Goal: Task Accomplishment & Management: Manage account settings

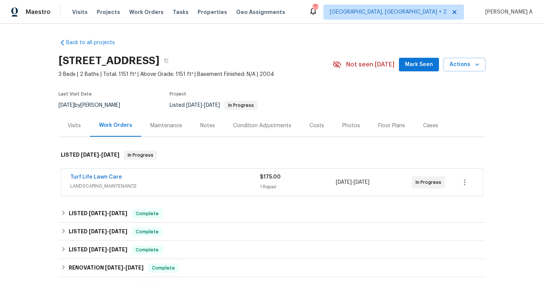
click at [163, 181] on div "Turf Life Lawn Care" at bounding box center [164, 177] width 189 height 9
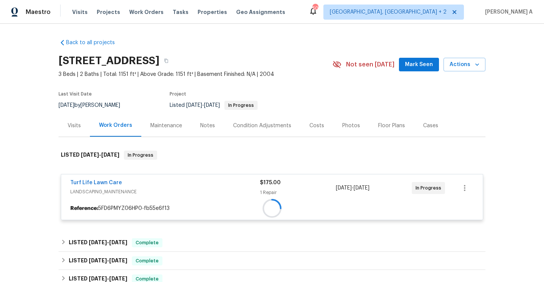
scroll to position [110, 0]
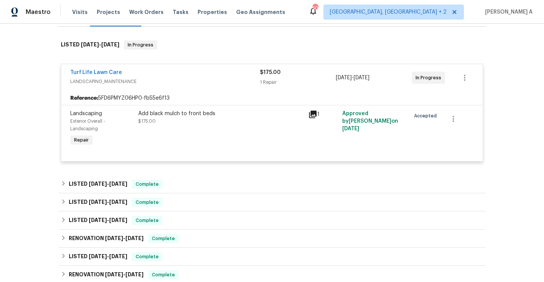
click at [167, 81] on span "LANDSCAPING_MAINTENANCE" at bounding box center [164, 82] width 189 height 8
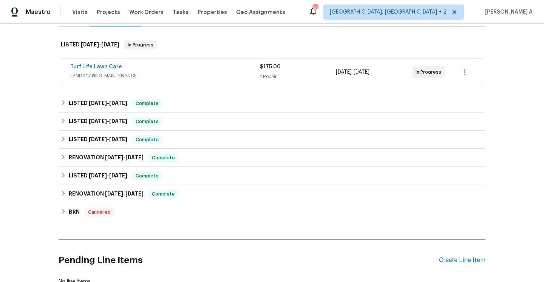
scroll to position [5, 0]
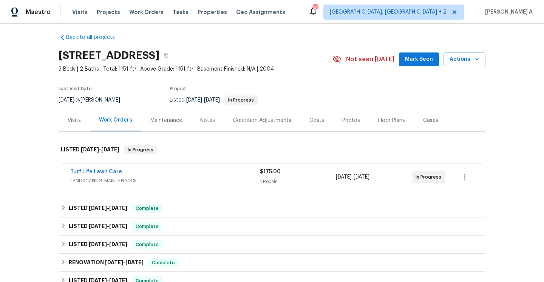
click at [68, 121] on div "Visits" at bounding box center [74, 121] width 13 height 8
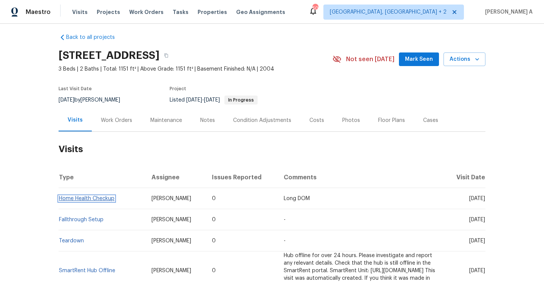
click at [97, 200] on link "Home Health Checkup" at bounding box center [86, 198] width 55 height 5
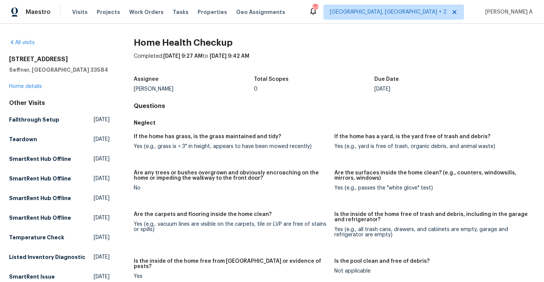
scroll to position [333, 0]
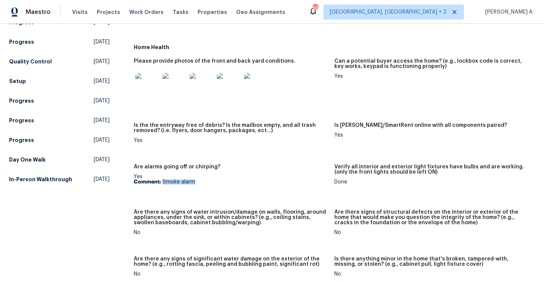
drag, startPoint x: 162, startPoint y: 177, endPoint x: 193, endPoint y: 177, distance: 31.3
click at [193, 179] on p "Comment: Smoke alarm" at bounding box center [231, 181] width 194 height 5
copy p "Smoke alarm"
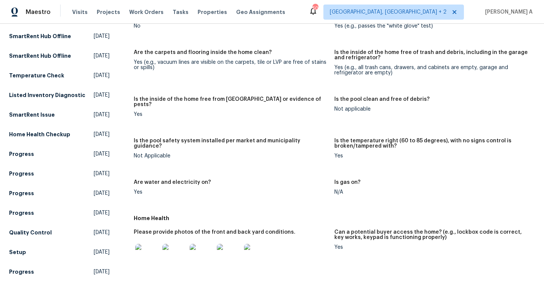
scroll to position [222, 0]
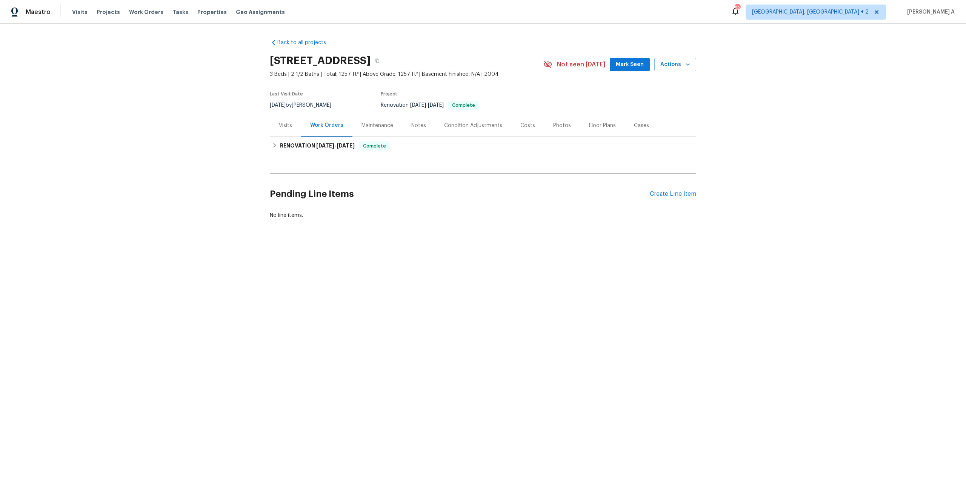
click at [293, 117] on div "Visits" at bounding box center [285, 125] width 31 height 22
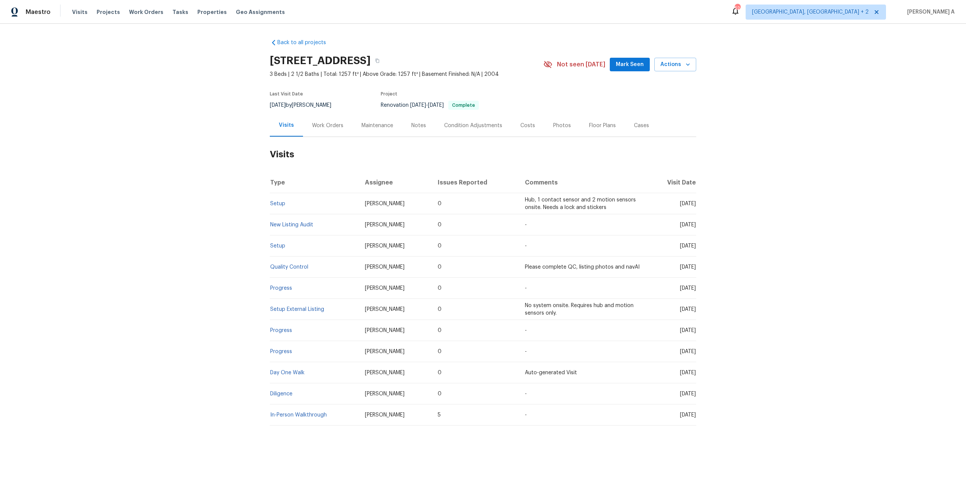
click at [319, 132] on div "Work Orders" at bounding box center [327, 125] width 49 height 22
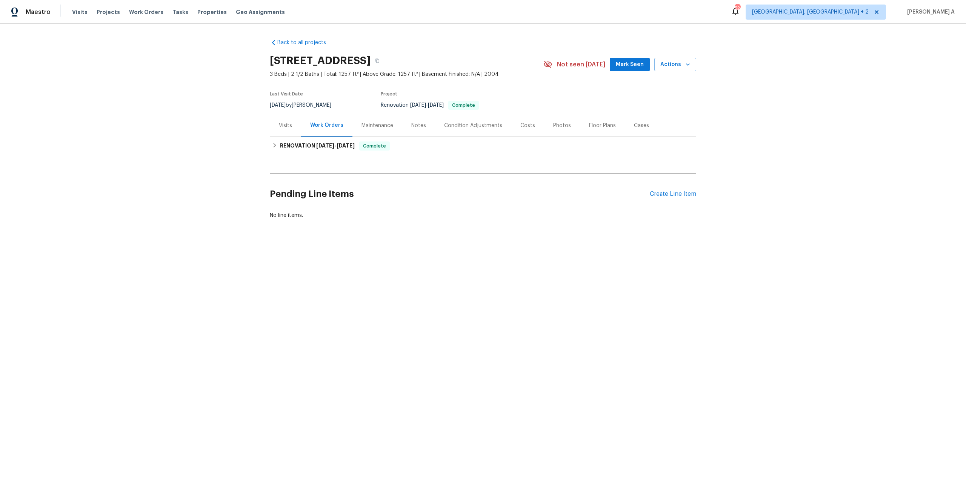
click at [294, 132] on div "Visits" at bounding box center [285, 125] width 31 height 22
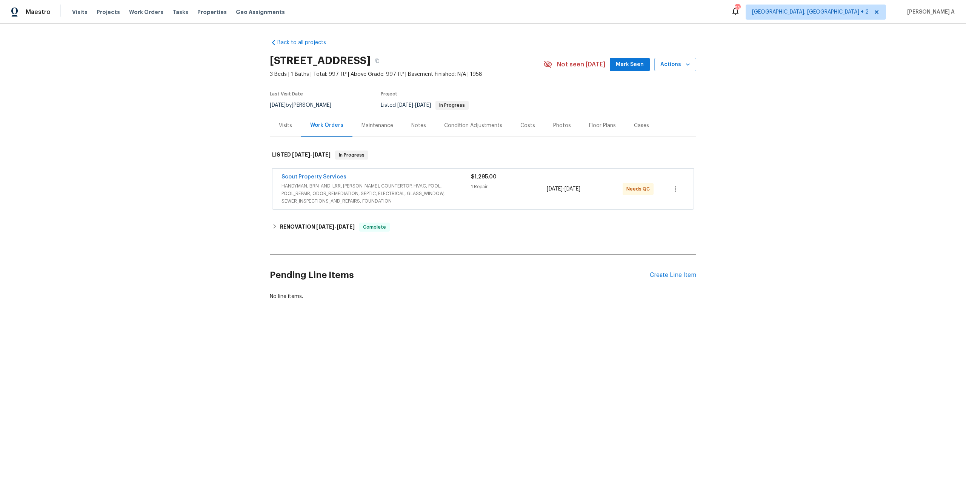
click at [345, 194] on span "HANDYMAN, BRN_AND_LRR, WELLS, COUNTERTOP, HVAC, POOL, POOL_REPAIR, ODOR_REMEDIA…" at bounding box center [376, 193] width 189 height 23
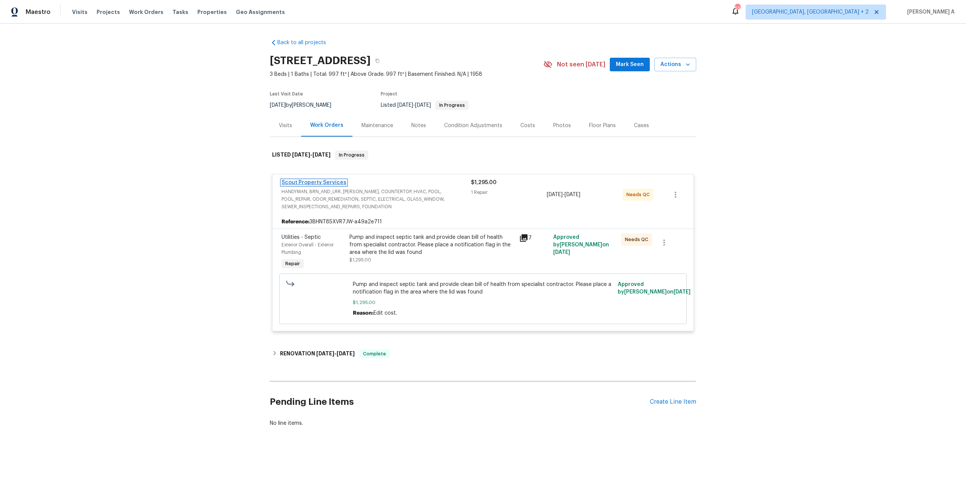
click at [331, 181] on link "Scout Property Services" at bounding box center [314, 182] width 65 height 5
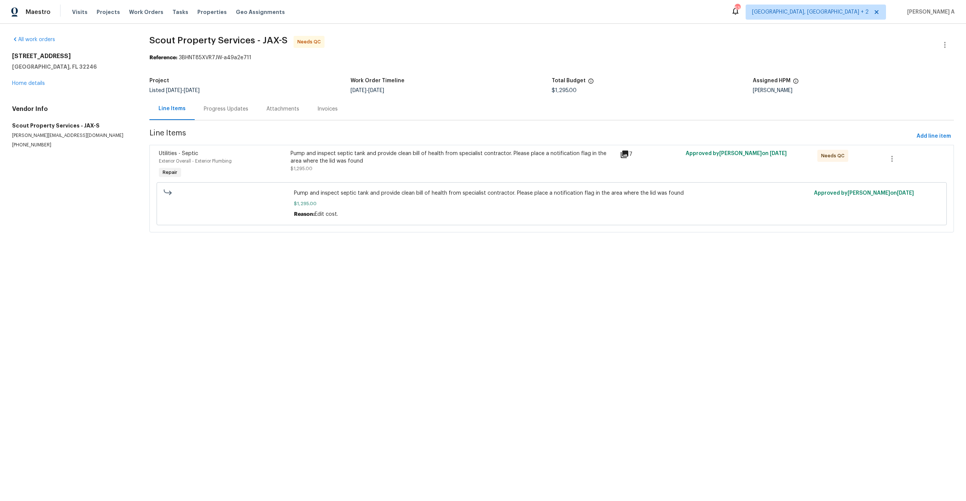
click at [233, 114] on div "Progress Updates" at bounding box center [226, 109] width 63 height 22
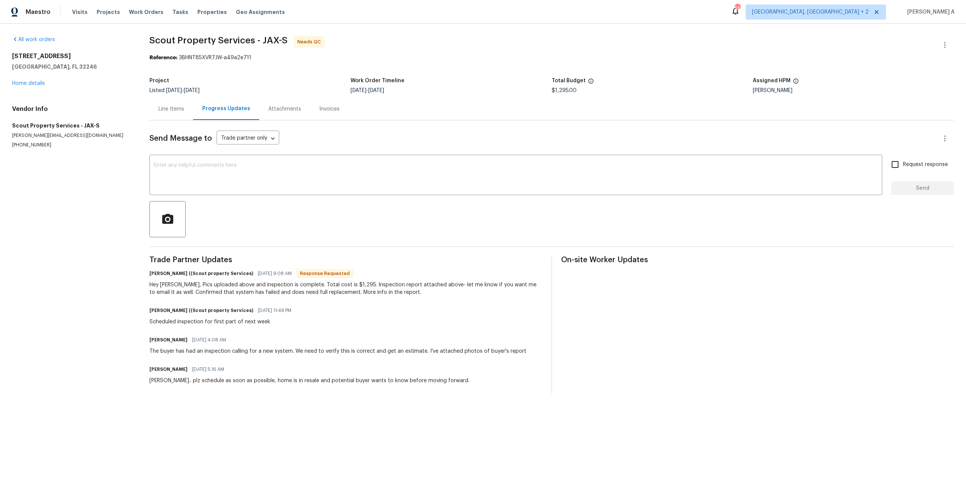
click at [223, 287] on div "Hey Tracey, Pics uploaded above and inspection is complete. Total cost is $1,29…" at bounding box center [345, 288] width 393 height 15
click at [322, 294] on div "Hey Tracey, Pics uploaded above and inspection is complete. Total cost is $1,29…" at bounding box center [345, 288] width 393 height 15
click at [156, 293] on div "Hey Tracey, Pics uploaded above and inspection is complete. Total cost is $1,29…" at bounding box center [345, 288] width 393 height 15
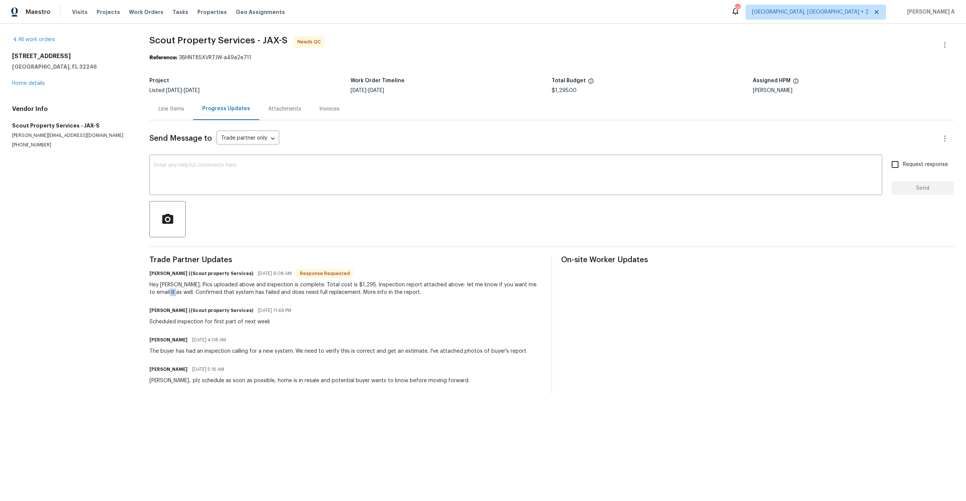
click at [156, 293] on div "Hey Tracey, Pics uploaded above and inspection is complete. Total cost is $1,29…" at bounding box center [345, 288] width 393 height 15
drag, startPoint x: 160, startPoint y: 292, endPoint x: 276, endPoint y: 292, distance: 115.5
click at [276, 292] on div "Hey Tracey, Pics uploaded above and inspection is complete. Total cost is $1,29…" at bounding box center [345, 288] width 393 height 15
click at [265, 294] on div "Hey Tracey, Pics uploaded above and inspection is complete. Total cost is $1,29…" at bounding box center [345, 288] width 393 height 15
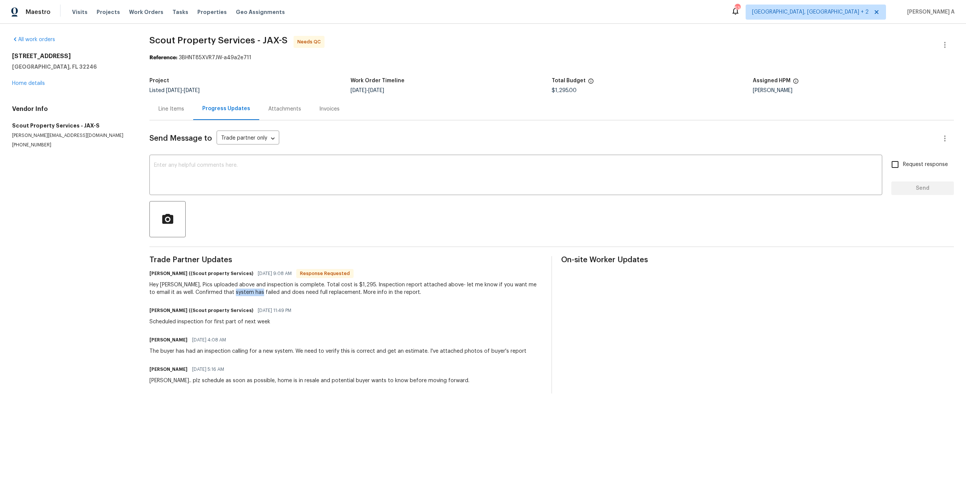
drag, startPoint x: 222, startPoint y: 292, endPoint x: 243, endPoint y: 293, distance: 21.9
click at [243, 293] on div "Hey Tracey, Pics uploaded above and inspection is complete. Total cost is $1,29…" at bounding box center [345, 288] width 393 height 15
click at [268, 293] on div "Hey Tracey, Pics uploaded above and inspection is complete. Total cost is $1,29…" at bounding box center [345, 288] width 393 height 15
drag, startPoint x: 258, startPoint y: 294, endPoint x: 328, endPoint y: 296, distance: 69.9
click at [328, 296] on div "Hey Tracey, Pics uploaded above and inspection is complete. Total cost is $1,29…" at bounding box center [345, 288] width 393 height 15
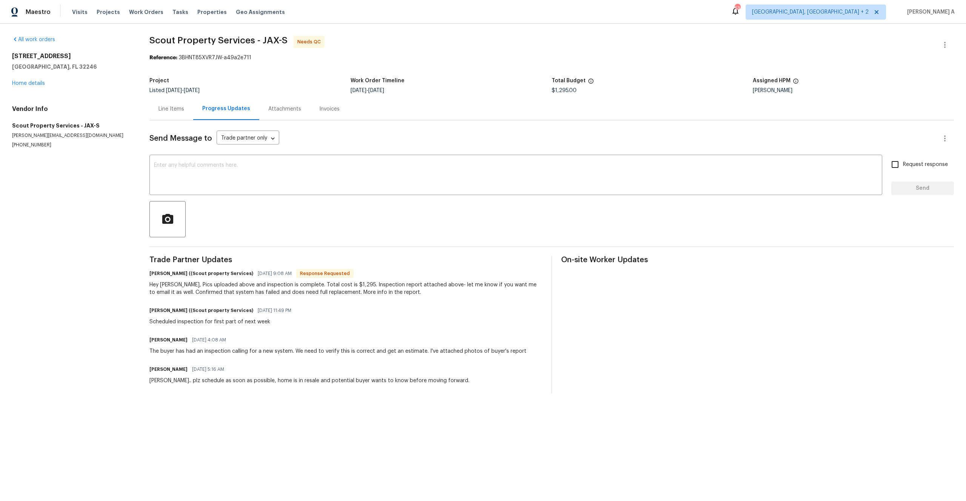
click at [337, 296] on div "Hey Tracey, Pics uploaded above and inspection is complete. Total cost is $1,29…" at bounding box center [345, 288] width 393 height 15
click at [43, 82] on link "Home details" at bounding box center [28, 83] width 33 height 5
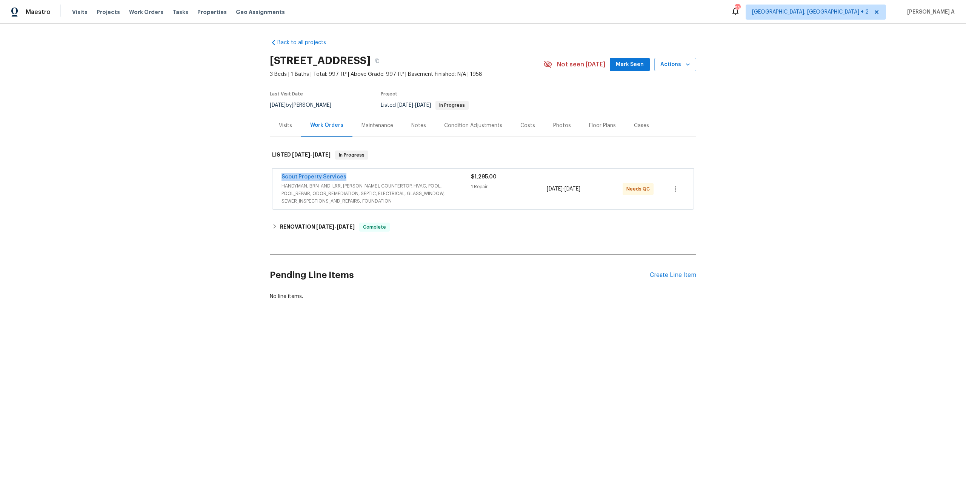
drag, startPoint x: 279, startPoint y: 178, endPoint x: 343, endPoint y: 176, distance: 63.8
click at [343, 176] on div "Scout Property Services HANDYMAN, BRN_AND_LRR, WELLS, COUNTERTOP, HVAC, POOL, P…" at bounding box center [483, 189] width 421 height 41
copy link "Scout Property Services"
click at [317, 179] on link "Scout Property Services" at bounding box center [314, 176] width 65 height 5
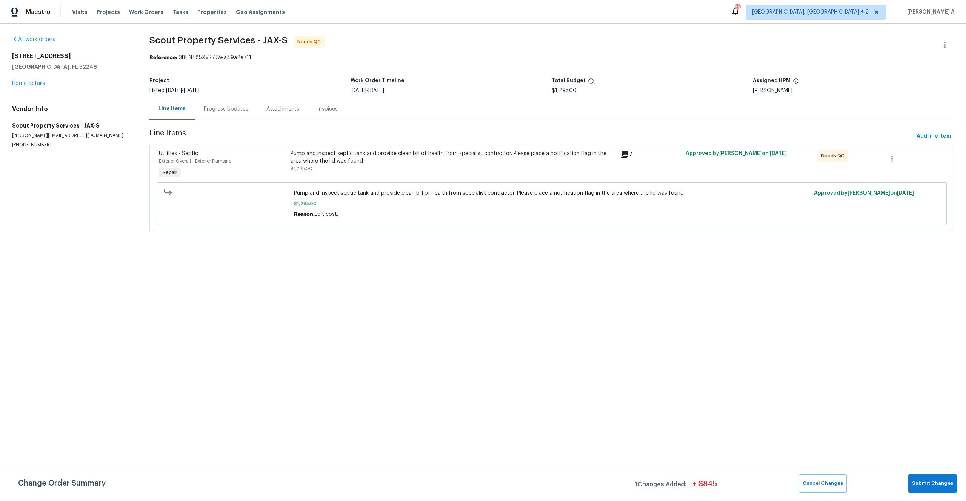
click at [225, 111] on div "Progress Updates" at bounding box center [226, 109] width 45 height 8
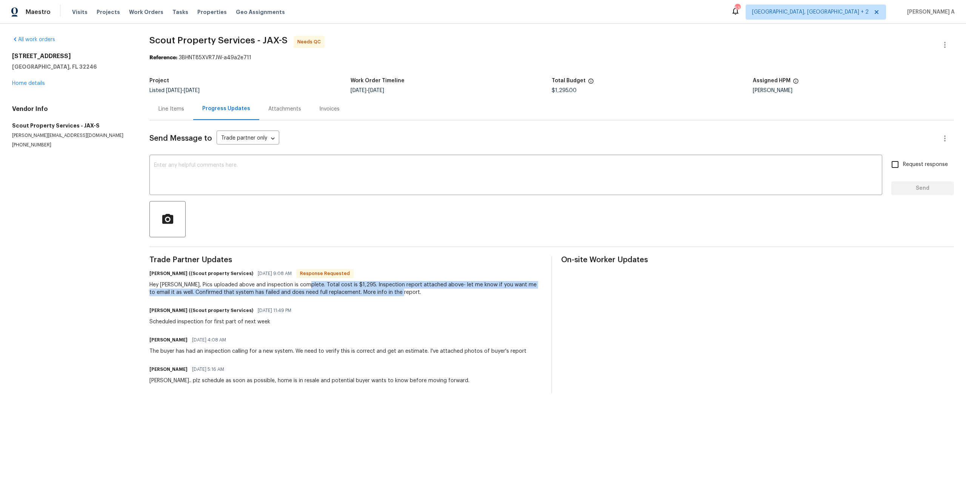
drag, startPoint x: 302, startPoint y: 286, endPoint x: 391, endPoint y: 290, distance: 88.8
click at [391, 290] on div "Hey Tracey, Pics uploaded above and inspection is complete. Total cost is $1,29…" at bounding box center [345, 288] width 393 height 15
copy div "Total cost is $1,295. Inspection report attached above- let me know if you want…"
click at [163, 117] on div "Line Items" at bounding box center [171, 109] width 44 height 22
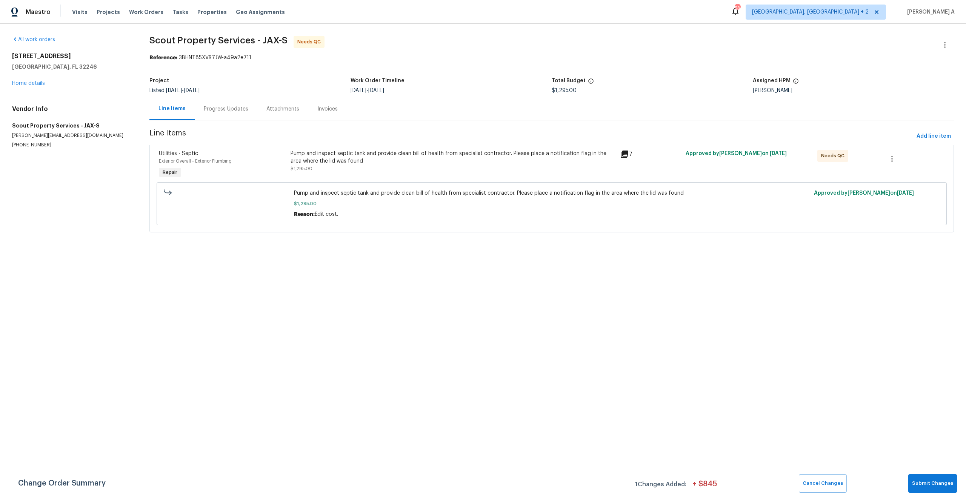
click at [494, 154] on div "Pump and inspect septic tank and provide clean bill of health from specialist c…" at bounding box center [453, 157] width 325 height 15
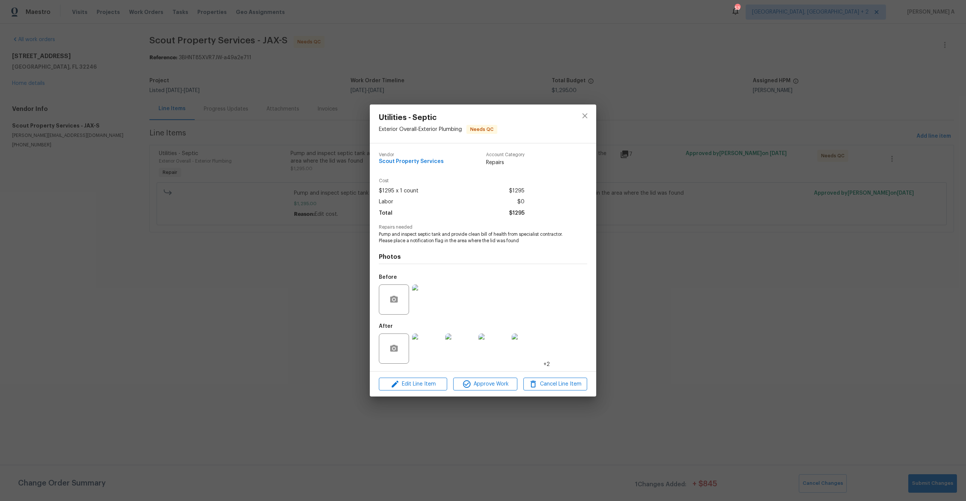
click at [624, 222] on div "Utilities - Septic Exterior Overall - Exterior Plumbing Needs QC Vendor Scout P…" at bounding box center [483, 250] width 966 height 501
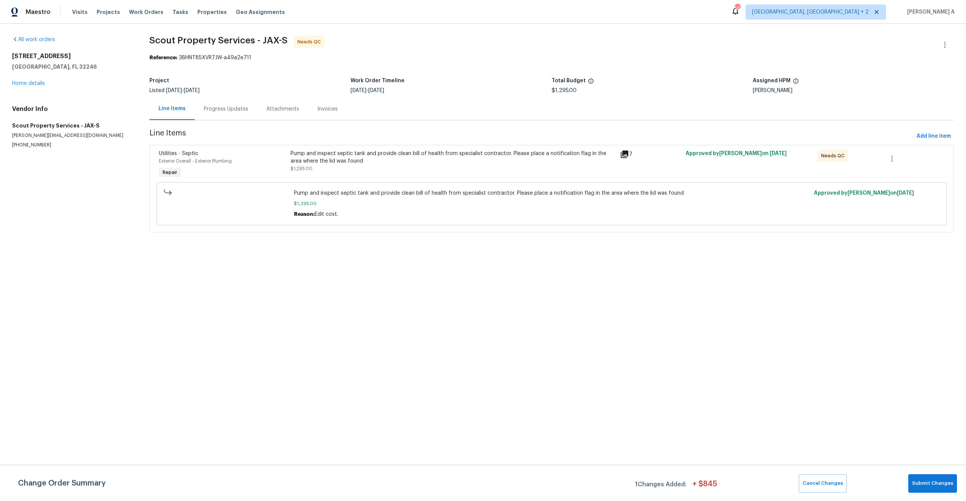
click at [219, 117] on div "Progress Updates" at bounding box center [226, 109] width 63 height 22
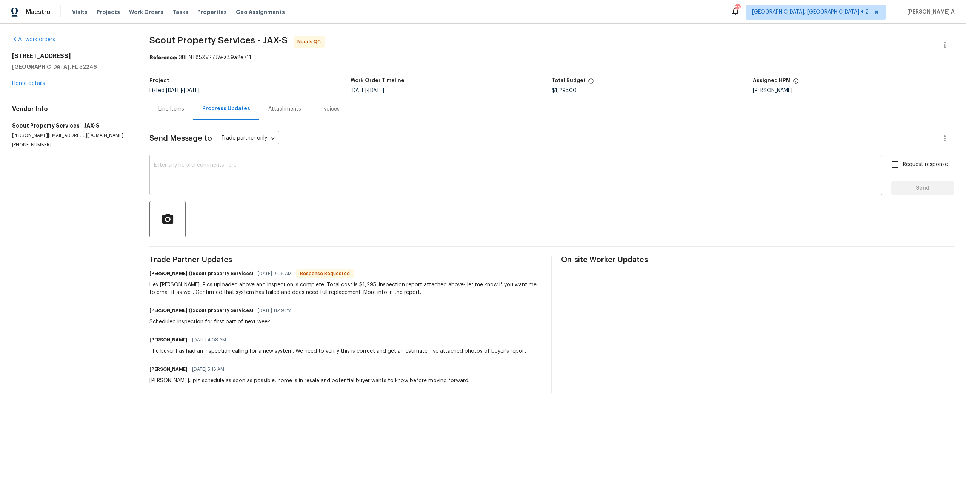
click at [254, 179] on textarea at bounding box center [516, 176] width 724 height 26
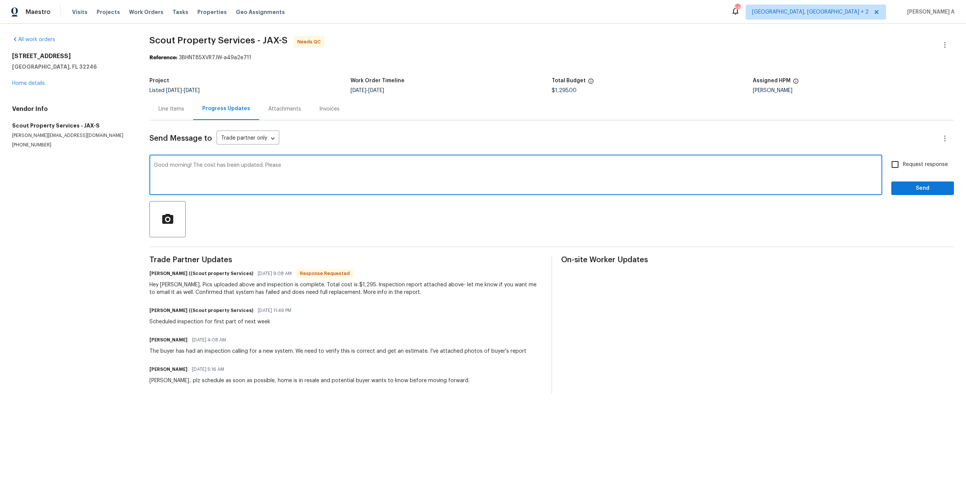
drag, startPoint x: 283, startPoint y: 166, endPoint x: 263, endPoint y: 164, distance: 20.1
click at [263, 164] on textarea "Good morning! The cost has been updated. Please" at bounding box center [516, 176] width 724 height 26
type textarea "Good morning! The cost has been updated. Thank you!"
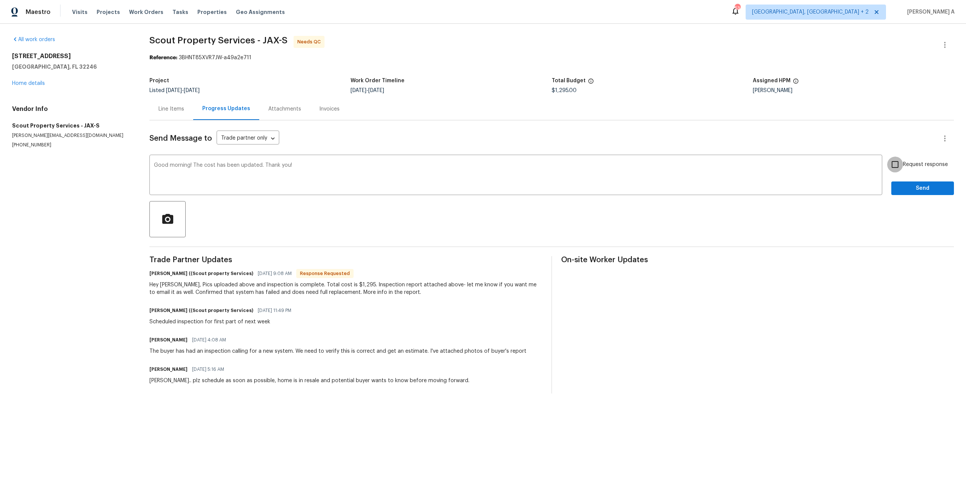
click at [898, 170] on input "Request response" at bounding box center [895, 165] width 16 height 16
checkbox input "true"
click at [907, 192] on span "Send" at bounding box center [923, 188] width 51 height 9
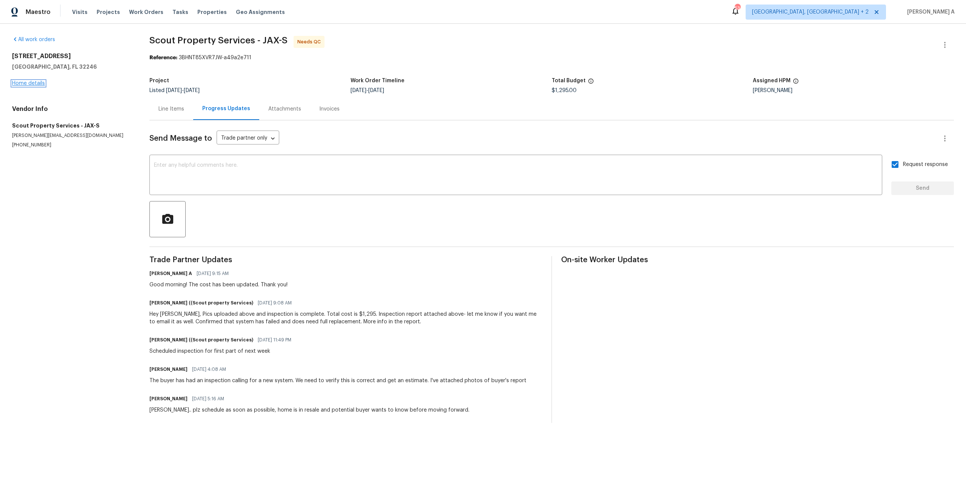
click at [35, 83] on link "Home details" at bounding box center [28, 83] width 33 height 5
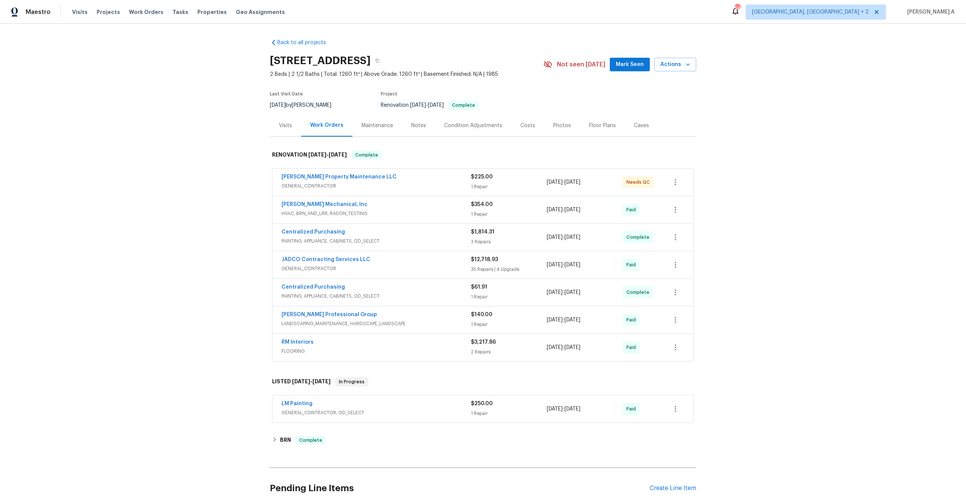
click at [289, 121] on div "Visits" at bounding box center [285, 125] width 31 height 22
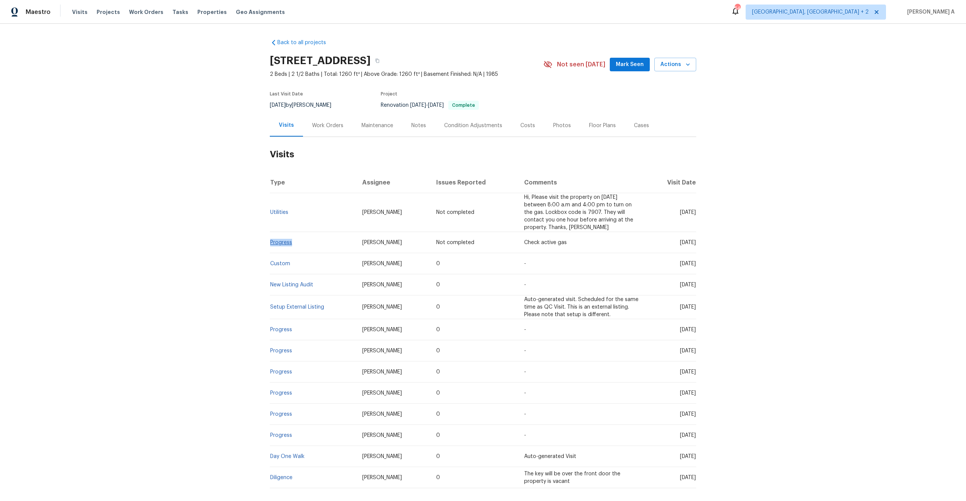
drag, startPoint x: 296, startPoint y: 241, endPoint x: 272, endPoint y: 242, distance: 24.5
click at [272, 242] on td "Progress" at bounding box center [313, 242] width 86 height 21
copy link "Progress"
drag, startPoint x: 294, startPoint y: 265, endPoint x: 272, endPoint y: 264, distance: 21.9
click at [272, 264] on td "Custom" at bounding box center [313, 263] width 86 height 21
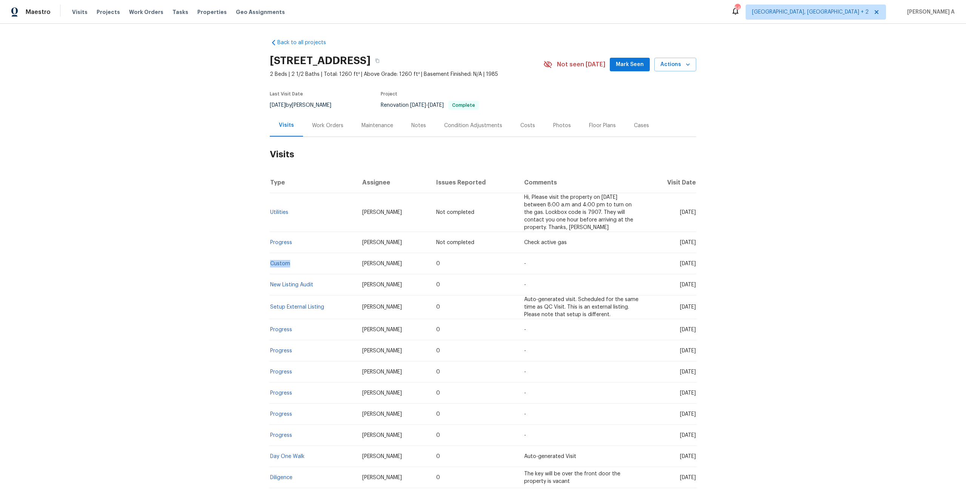
copy link "Custom"
click at [317, 126] on div "Work Orders" at bounding box center [327, 126] width 31 height 8
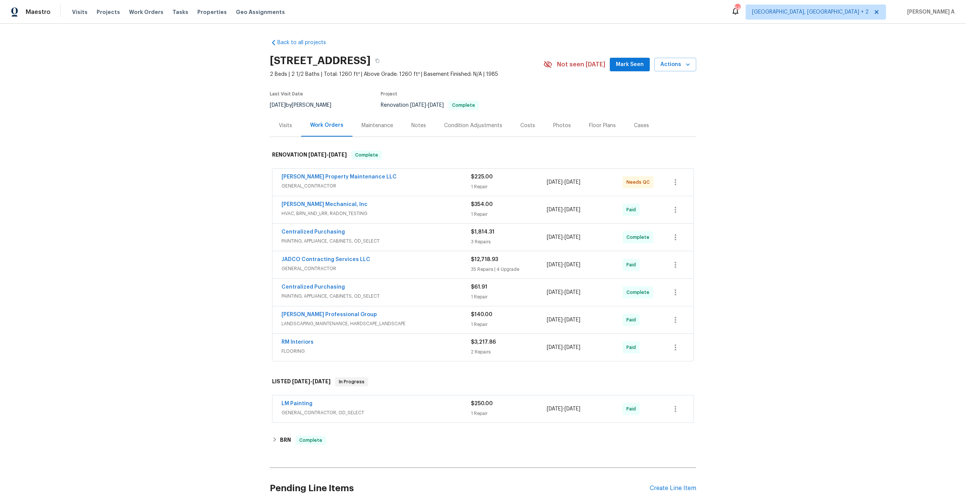
scroll to position [11, 0]
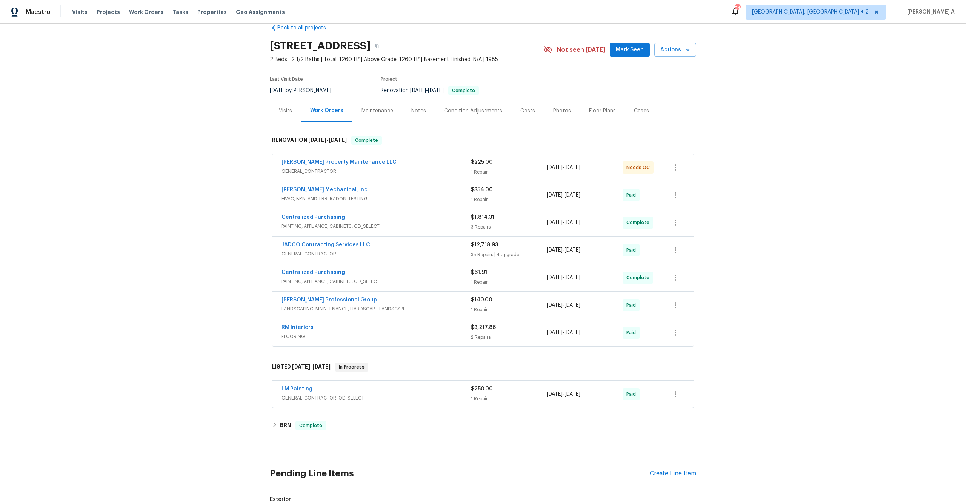
click at [382, 396] on span "GENERAL_CONTRACTOR, OD_SELECT" at bounding box center [376, 398] width 189 height 8
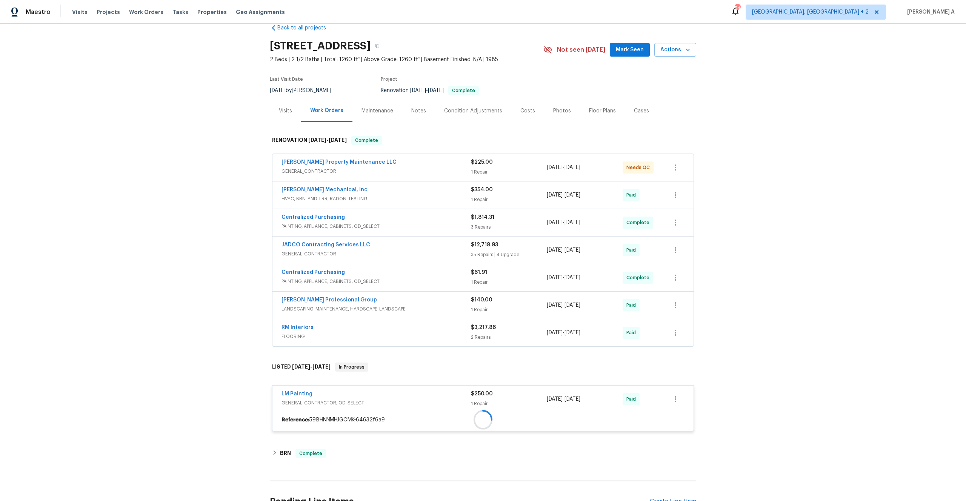
scroll to position [113, 0]
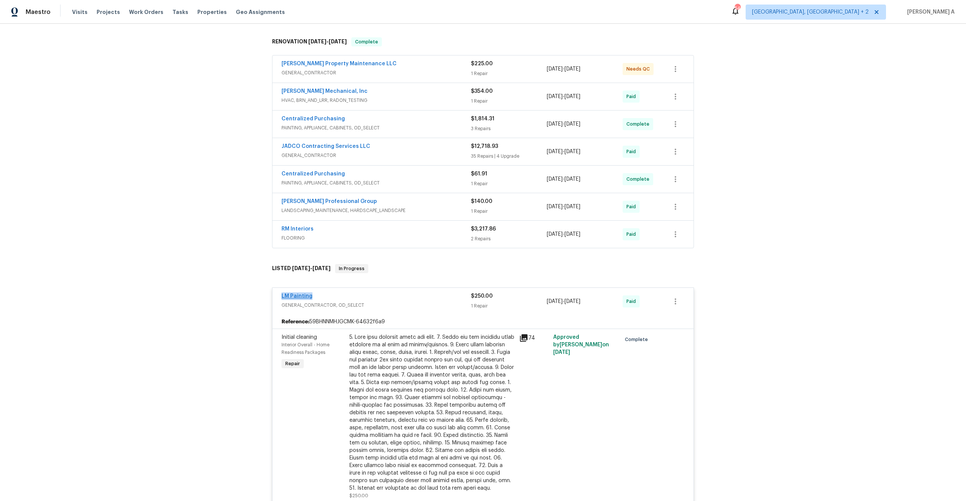
drag, startPoint x: 322, startPoint y: 297, endPoint x: 282, endPoint y: 296, distance: 39.3
click at [282, 296] on div "LM Painting" at bounding box center [376, 297] width 189 height 9
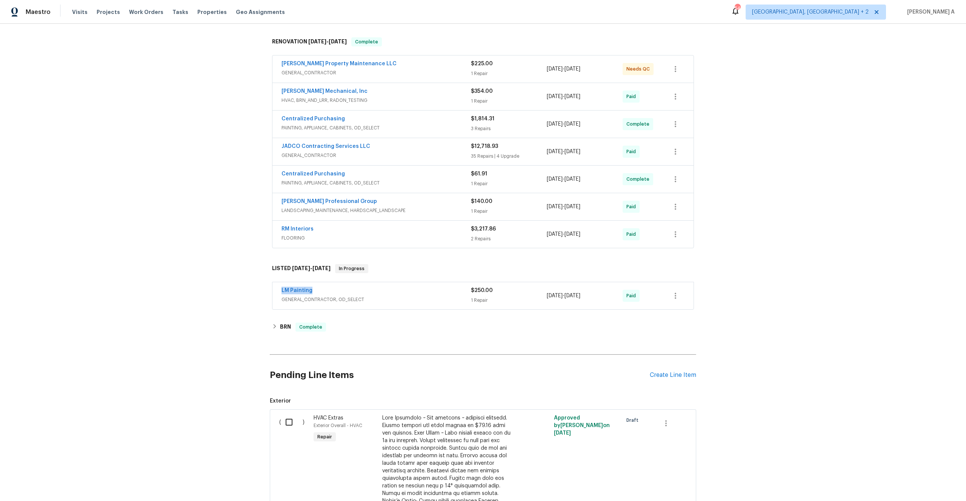
copy link "LM Painting"
click at [360, 296] on span "GENERAL_CONTRACTOR, OD_SELECT" at bounding box center [376, 300] width 189 height 8
